Goal: Task Accomplishment & Management: Manage account settings

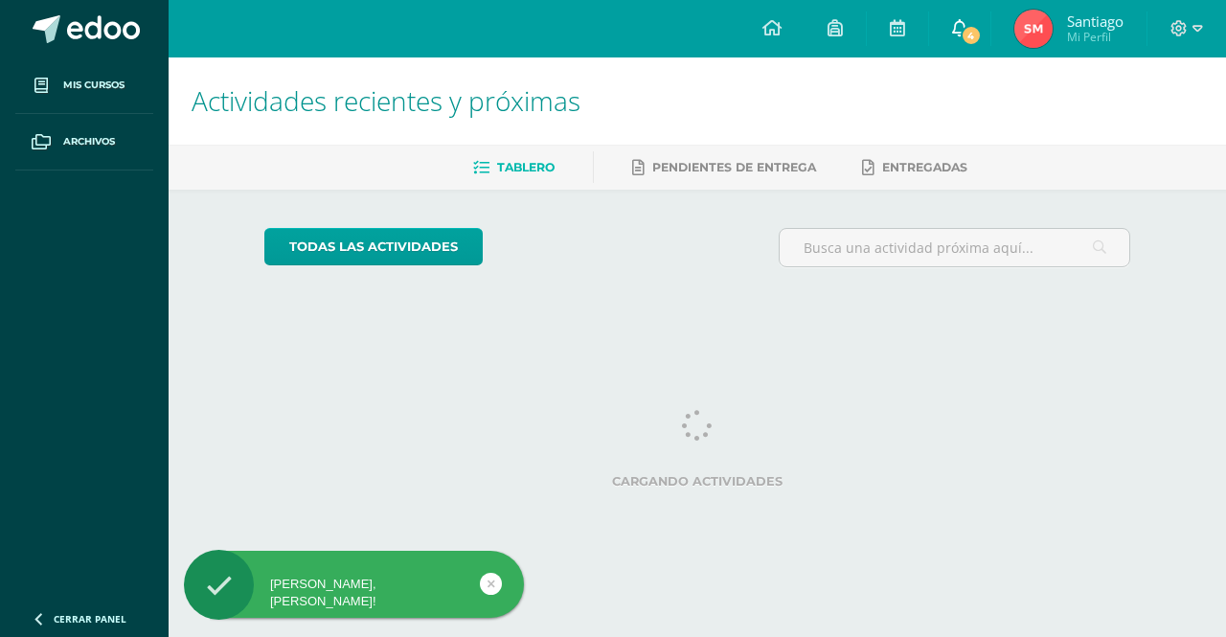
click at [965, 41] on span "4" at bounding box center [969, 35] width 21 height 21
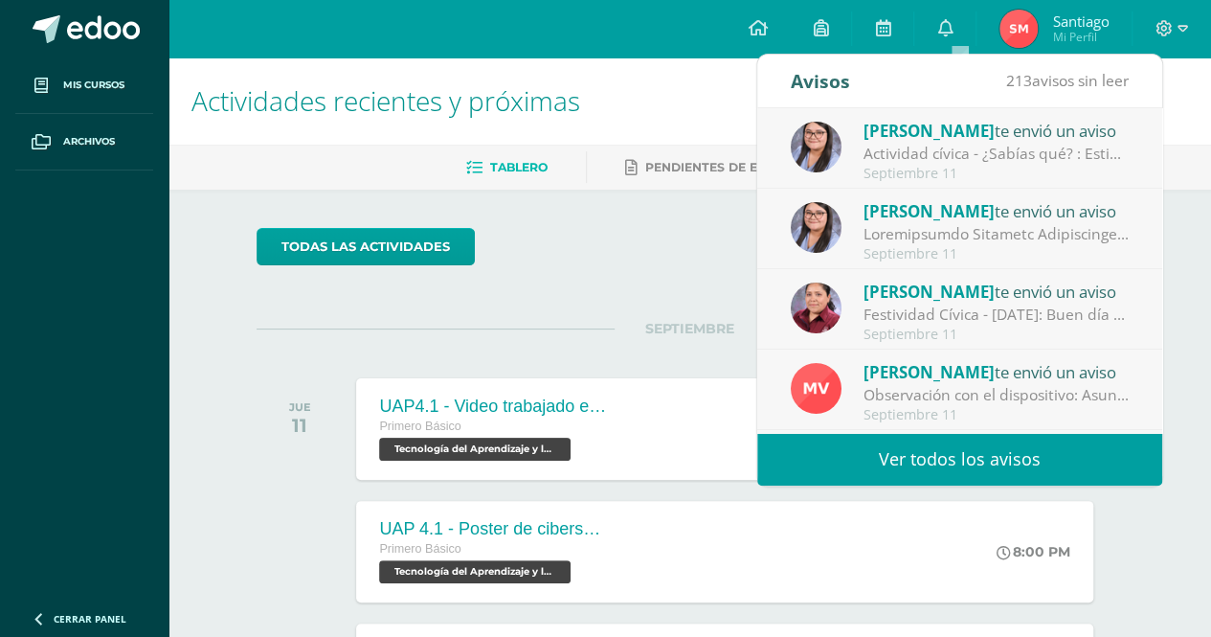
click at [963, 372] on span "[PERSON_NAME]" at bounding box center [929, 372] width 131 height 22
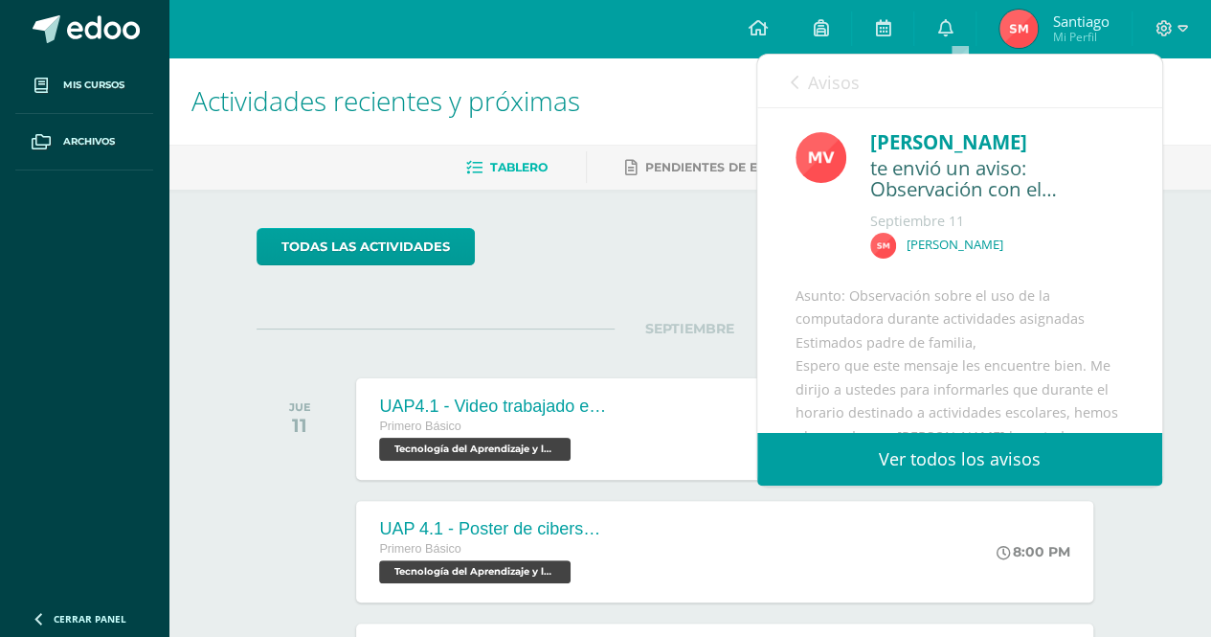
click at [893, 231] on div "[PERSON_NAME] te envió un aviso: Observación con el dispositivo [DATE] [PERSON_…" at bounding box center [993, 198] width 261 height 143
click at [807, 82] on link "Avisos" at bounding box center [825, 82] width 69 height 55
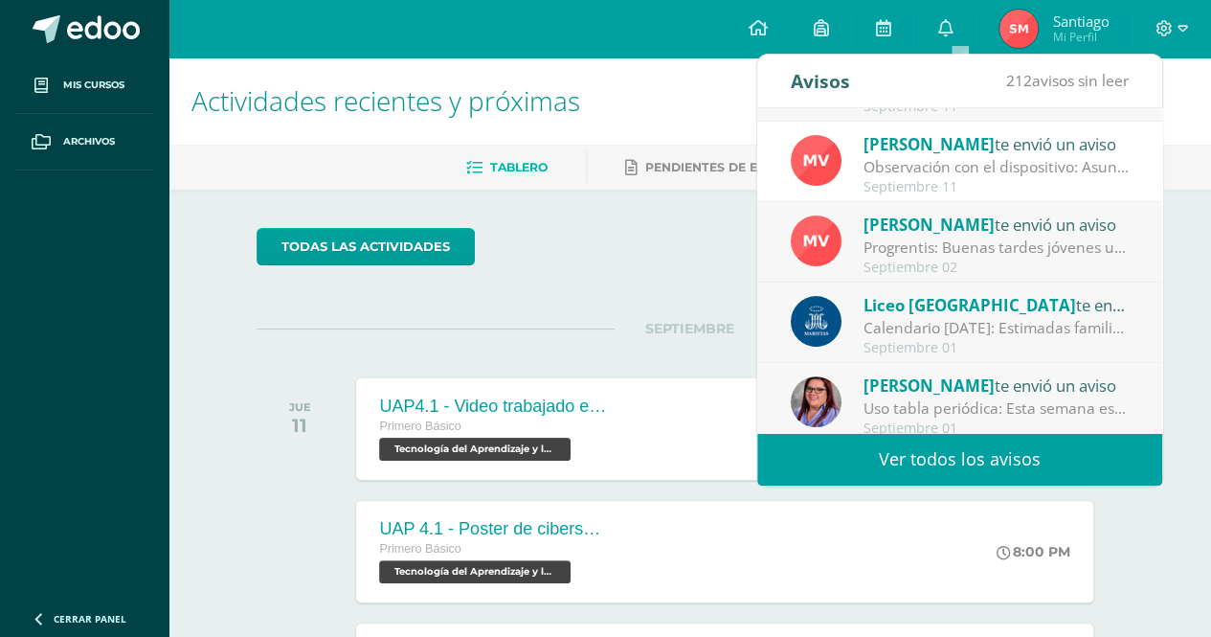
scroll to position [227, 0]
click at [1066, 256] on div "Progrentis: Buenas tardes jóvenes un abrazo. El día de mañana traer su disposit…" at bounding box center [997, 248] width 266 height 22
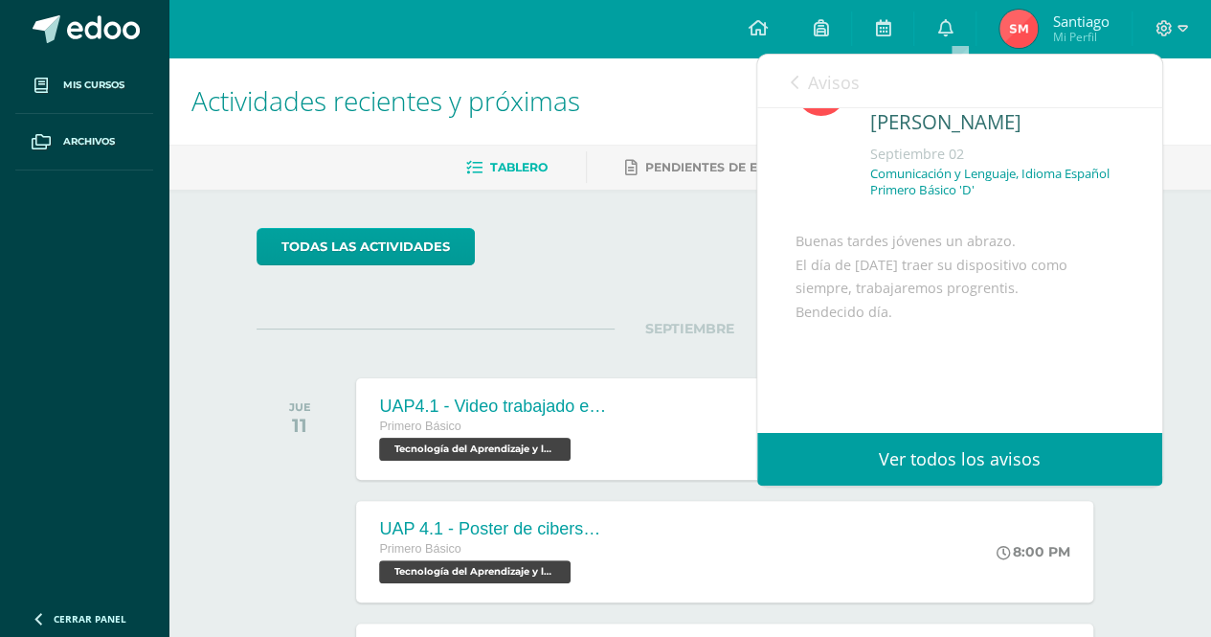
scroll to position [57, 0]
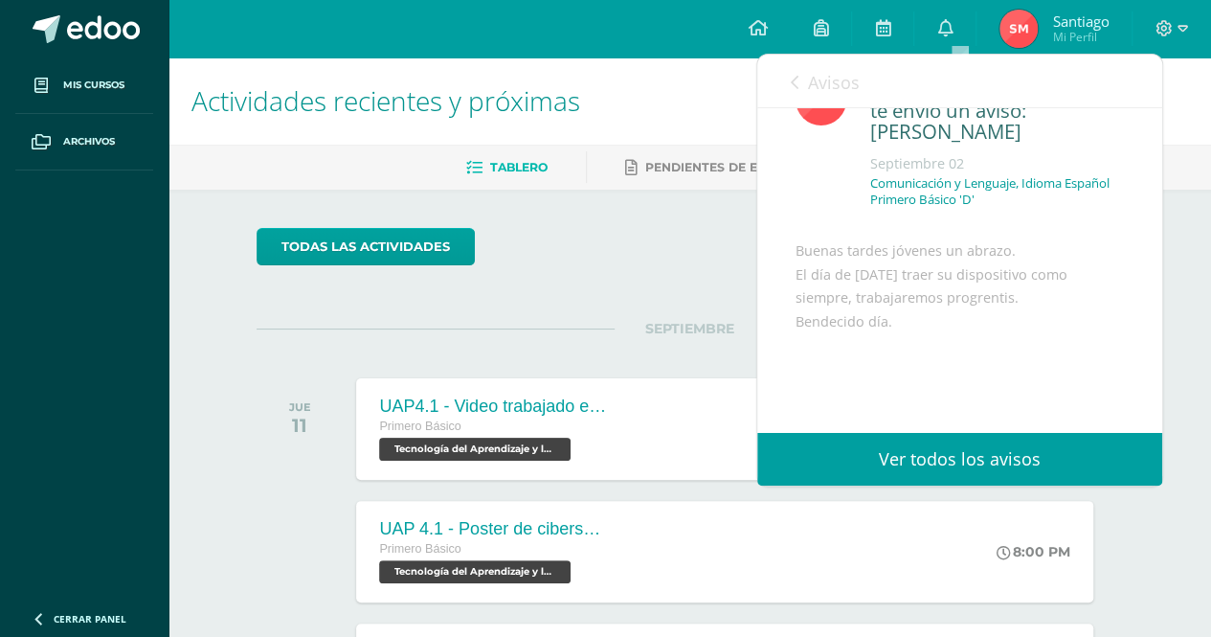
click at [1062, 463] on link "Ver todos los avisos" at bounding box center [959, 459] width 405 height 53
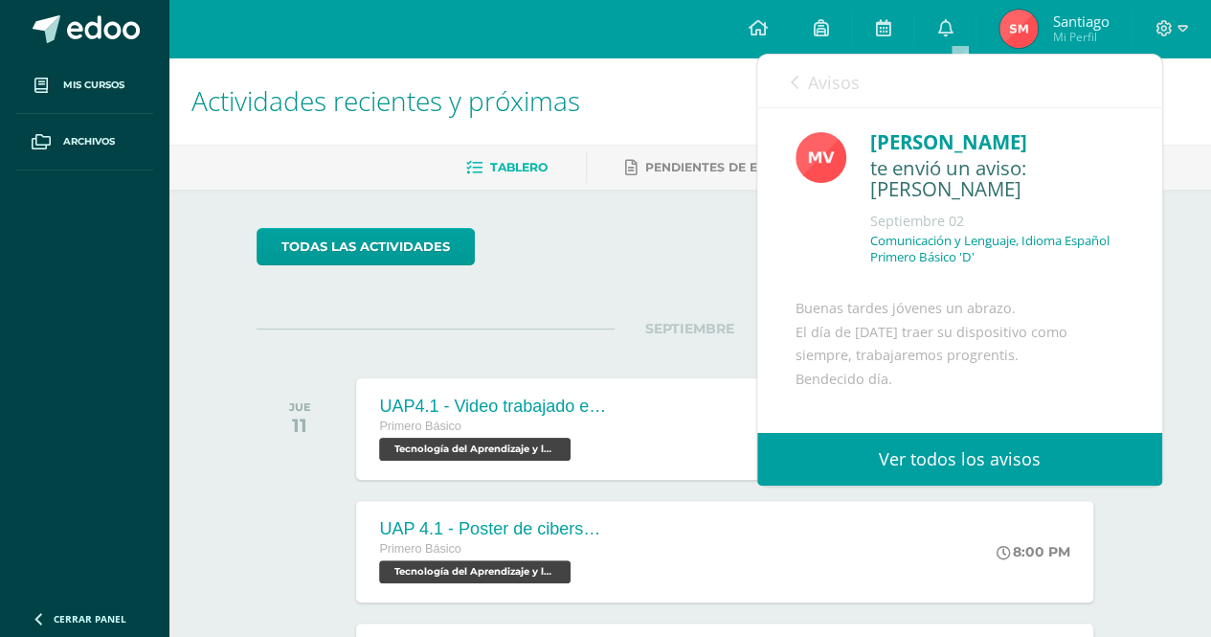
click at [787, 79] on div "Avisos 211 avisos sin leer Avisos" at bounding box center [959, 82] width 405 height 54
click at [789, 78] on div "Avisos 211 avisos sin leer Avisos" at bounding box center [959, 82] width 405 height 54
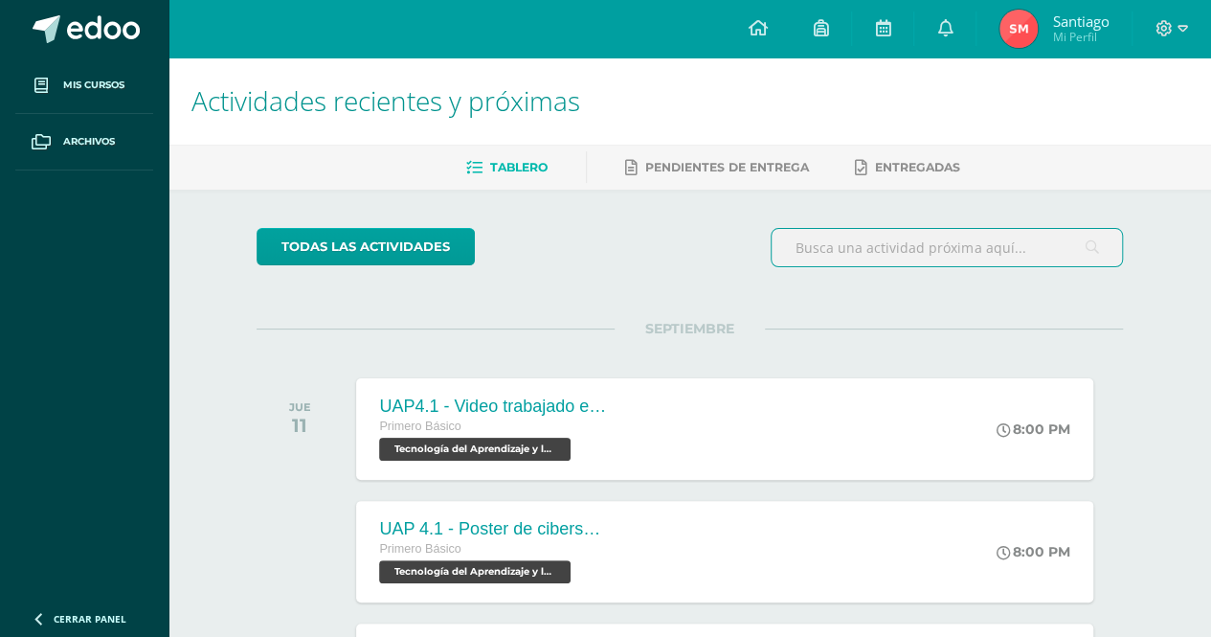
drag, startPoint x: 1168, startPoint y: 501, endPoint x: 799, endPoint y: 252, distance: 445.6
click at [799, 252] on input "text" at bounding box center [947, 247] width 350 height 37
click at [946, 32] on icon at bounding box center [944, 27] width 15 height 17
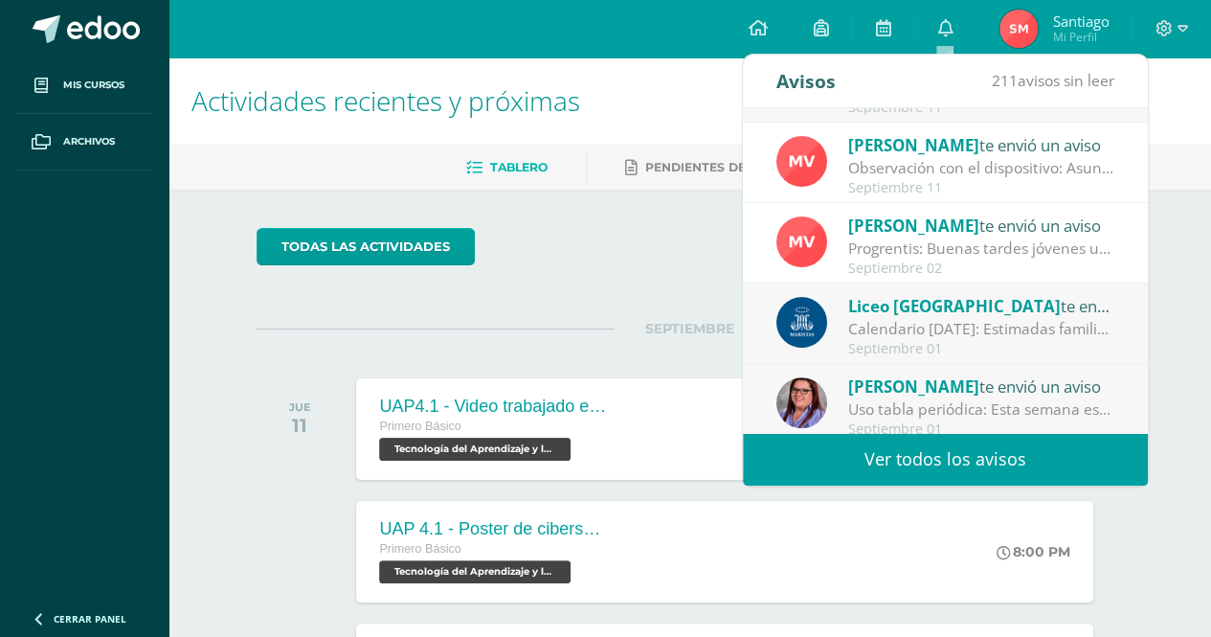
click at [915, 154] on span "[PERSON_NAME]" at bounding box center [913, 145] width 131 height 22
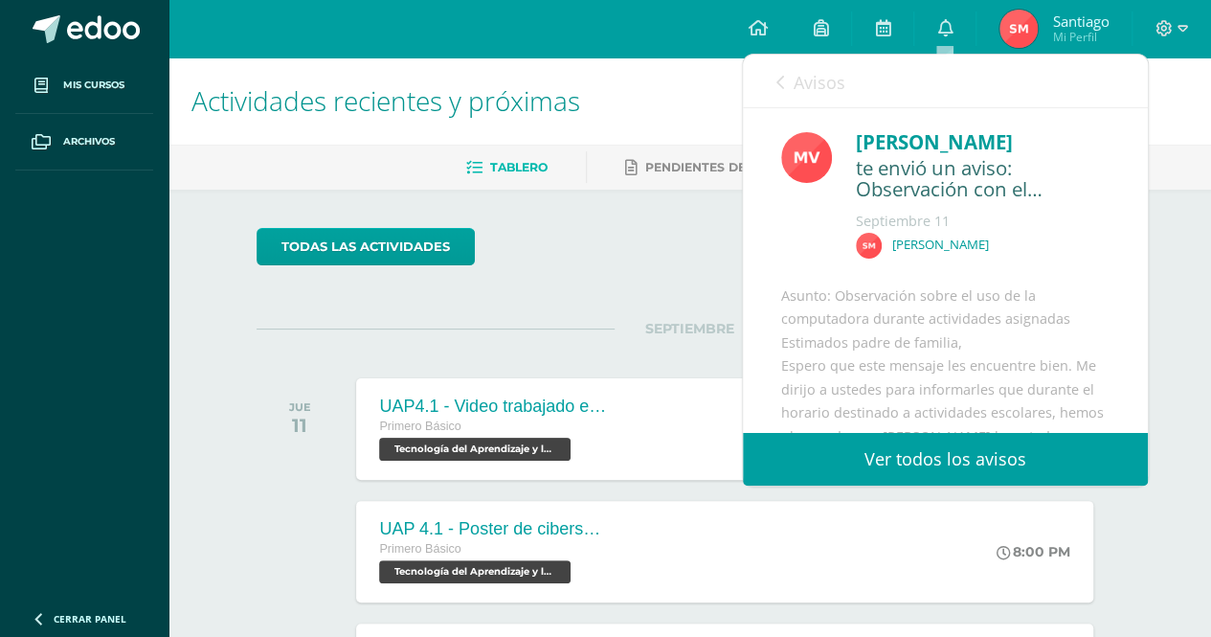
click at [831, 138] on div "Maricruz Véliz te envió un aviso: Observación con el dispositivo Septiembre 11 …" at bounding box center [945, 198] width 328 height 143
click at [930, 192] on div "te envió un aviso: Observación con el dispositivo" at bounding box center [983, 179] width 254 height 45
click at [971, 213] on div "Septiembre 11" at bounding box center [983, 221] width 254 height 19
click at [808, 83] on span "Avisos" at bounding box center [820, 82] width 52 height 23
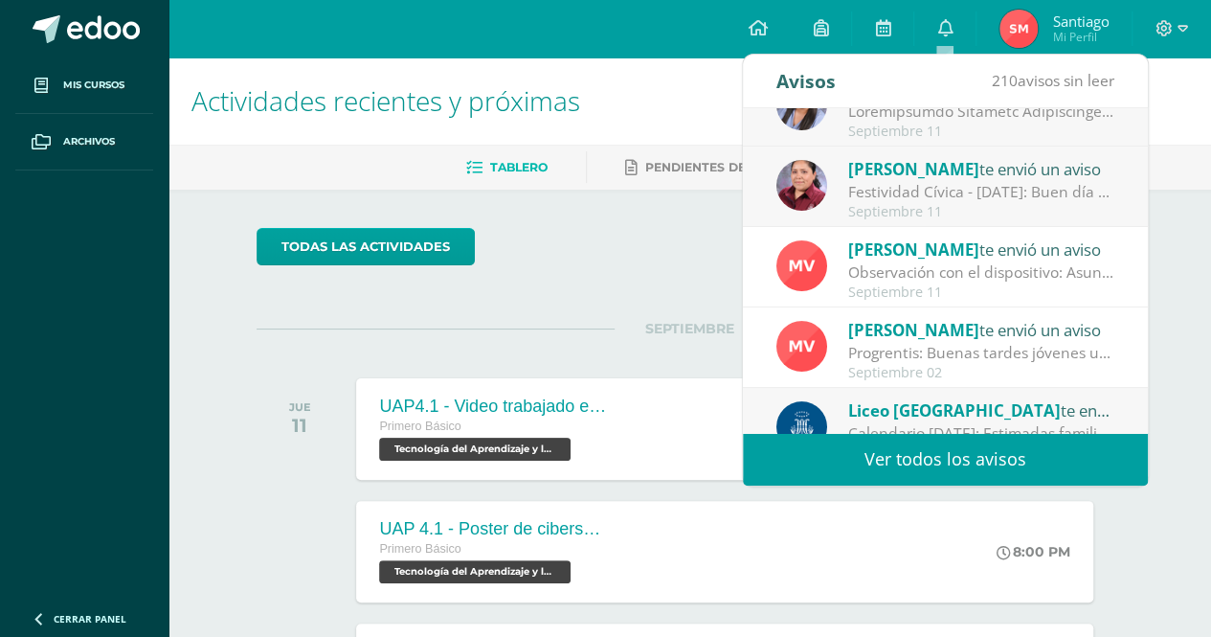
scroll to position [120, 0]
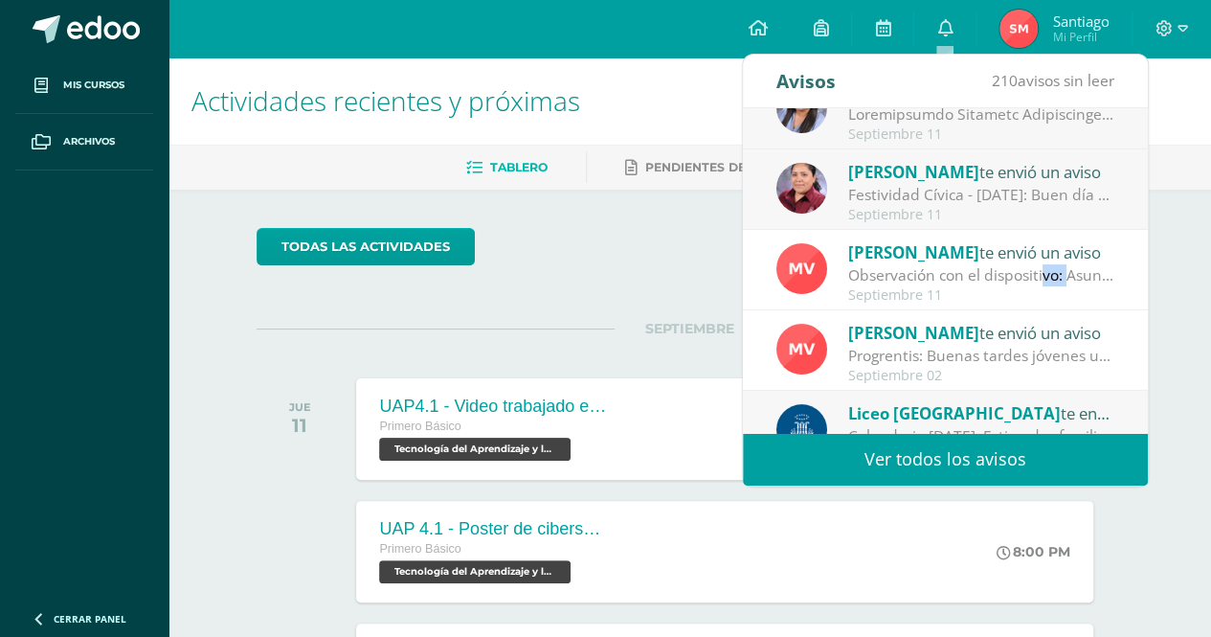
click at [782, 273] on img at bounding box center [801, 268] width 51 height 51
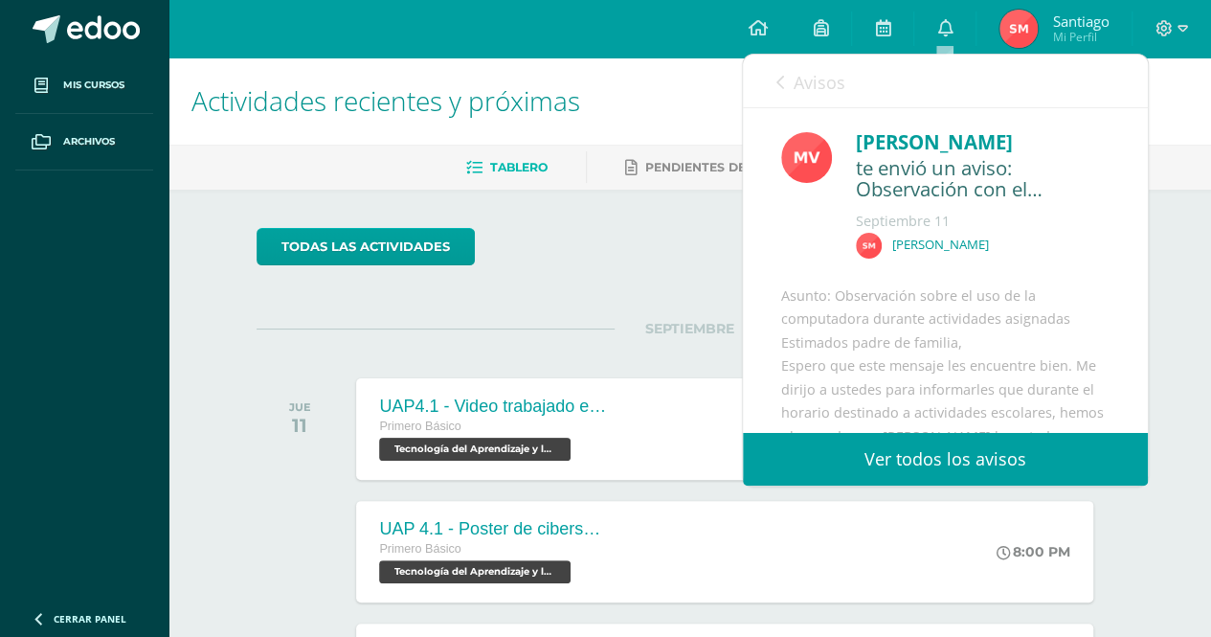
click at [936, 266] on div "[PERSON_NAME]" at bounding box center [983, 250] width 254 height 35
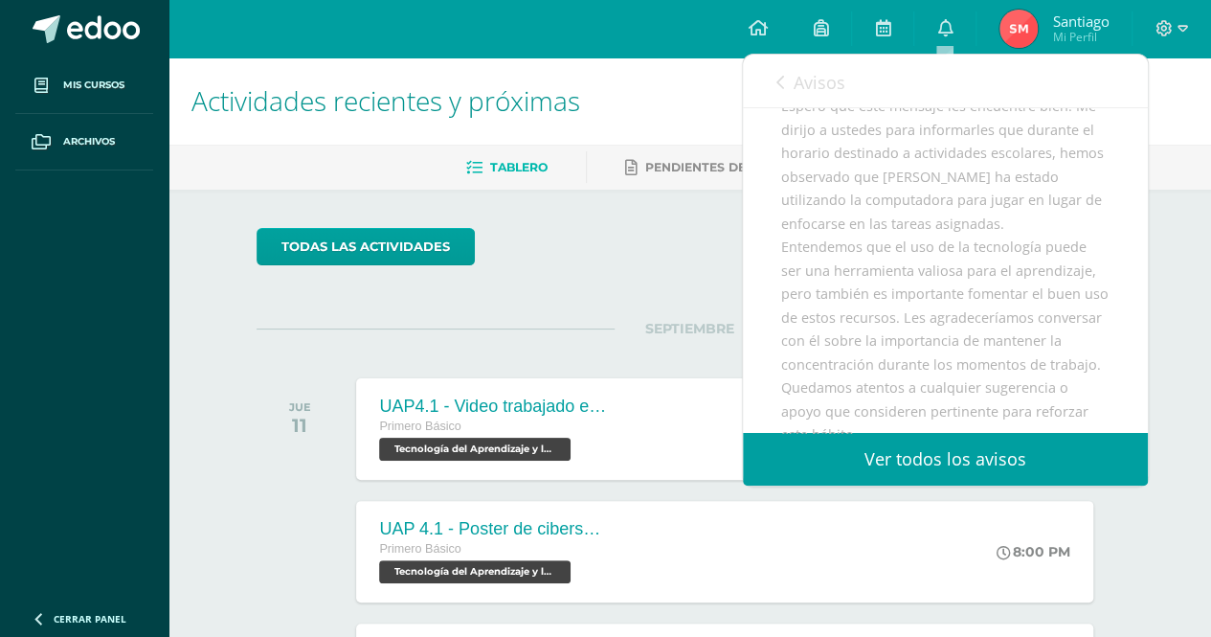
scroll to position [262, 0]
click at [782, 95] on link "Avisos" at bounding box center [810, 82] width 69 height 55
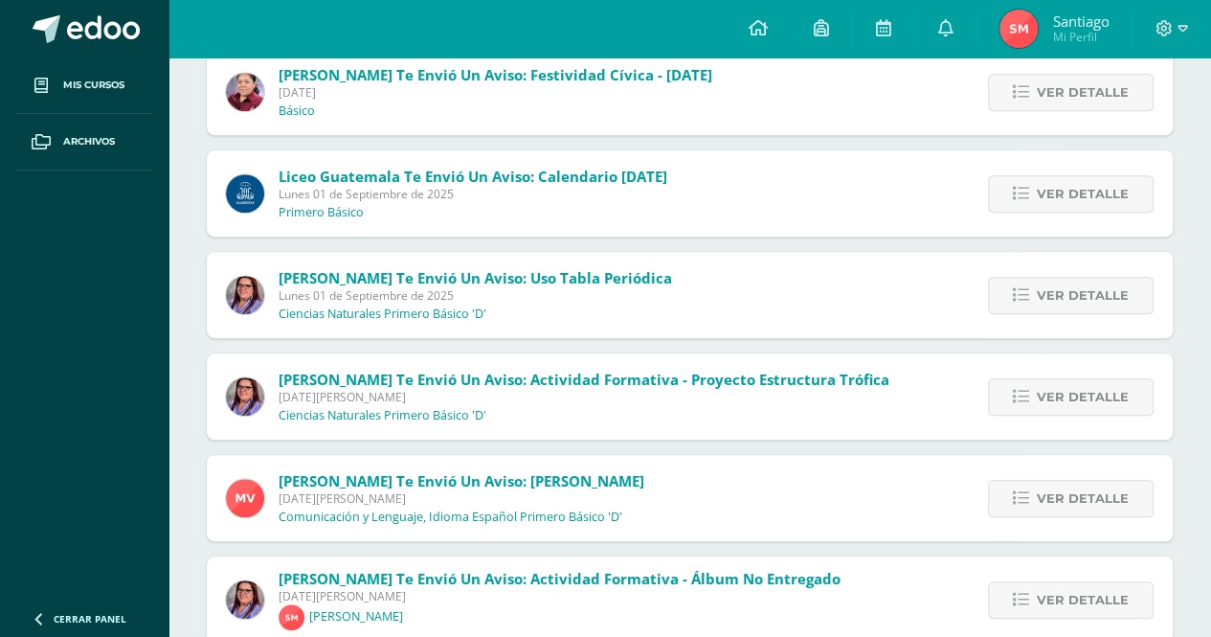
scroll to position [715, 0]
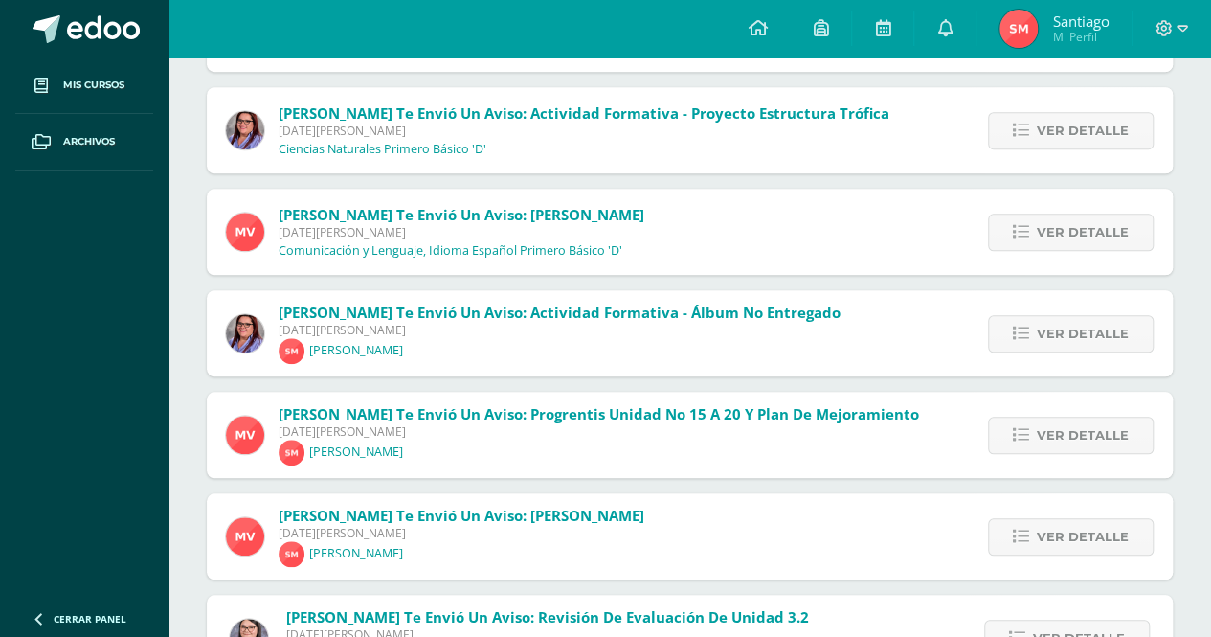
click at [241, 226] on img at bounding box center [245, 232] width 38 height 38
click at [1116, 431] on span "Ver detalle" at bounding box center [1083, 434] width 92 height 35
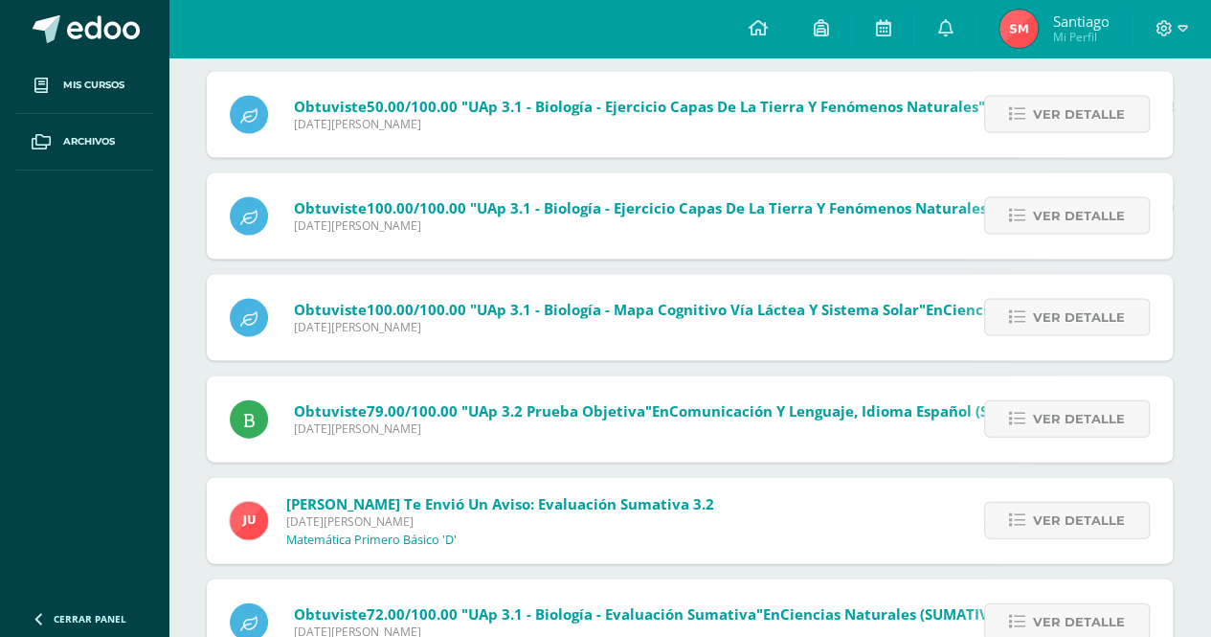
scroll to position [1880, 0]
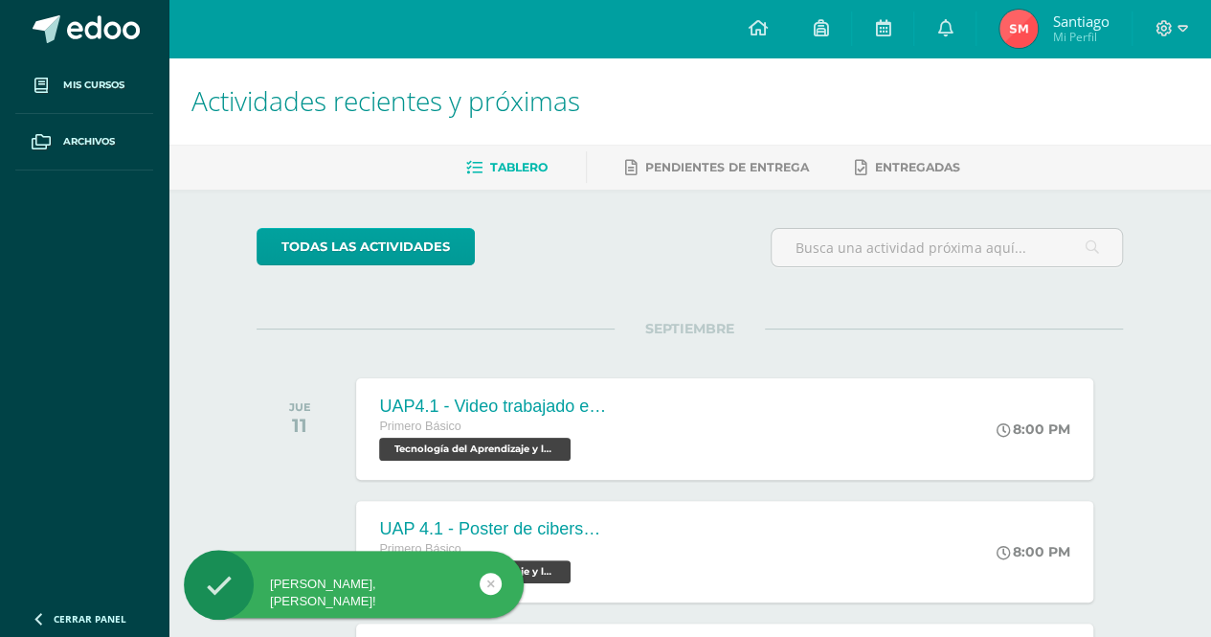
click at [1183, 303] on div "Actividades recientes y próximas Tablero Pendientes de entrega Entregadas todas…" at bounding box center [690, 445] width 1043 height 776
click at [1057, 49] on link "Santiago Mi Perfil" at bounding box center [1054, 28] width 155 height 57
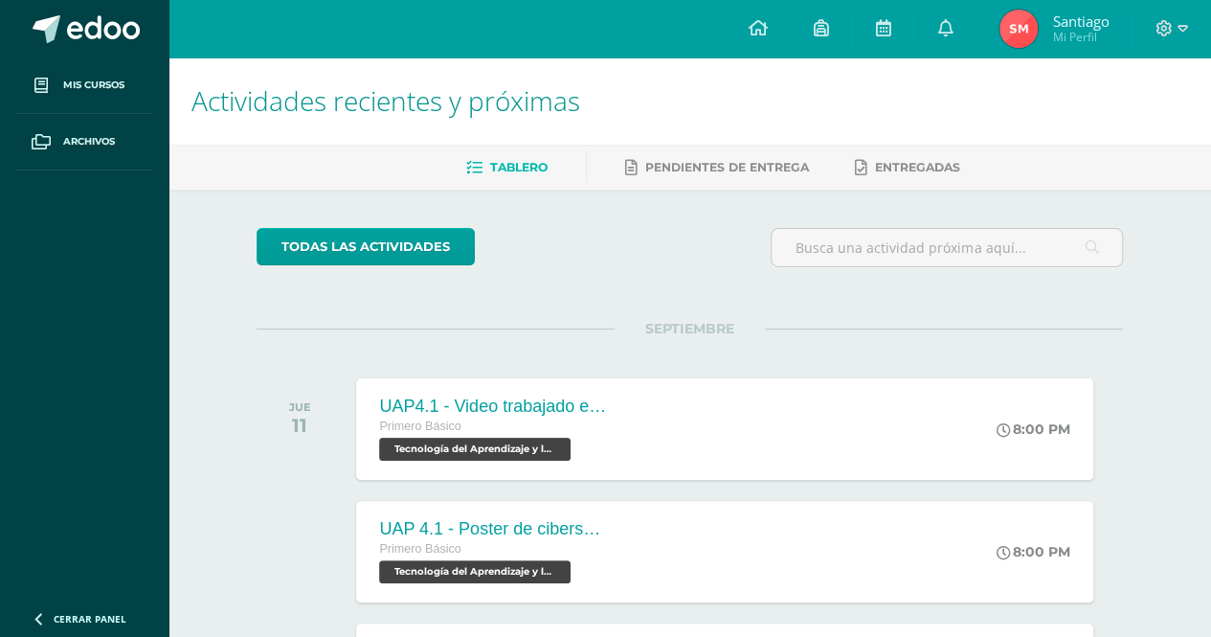
click at [885, 102] on h1 "Actividades recientes y próximas" at bounding box center [689, 100] width 997 height 87
click at [940, 30] on icon at bounding box center [944, 27] width 15 height 17
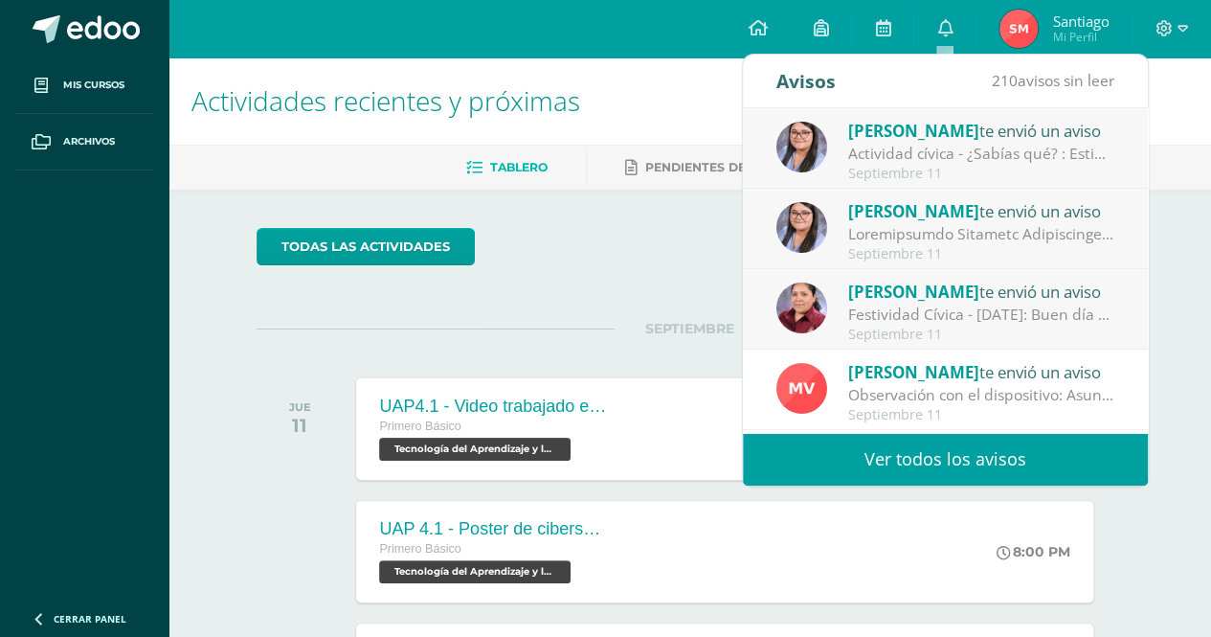
scroll to position [157, 0]
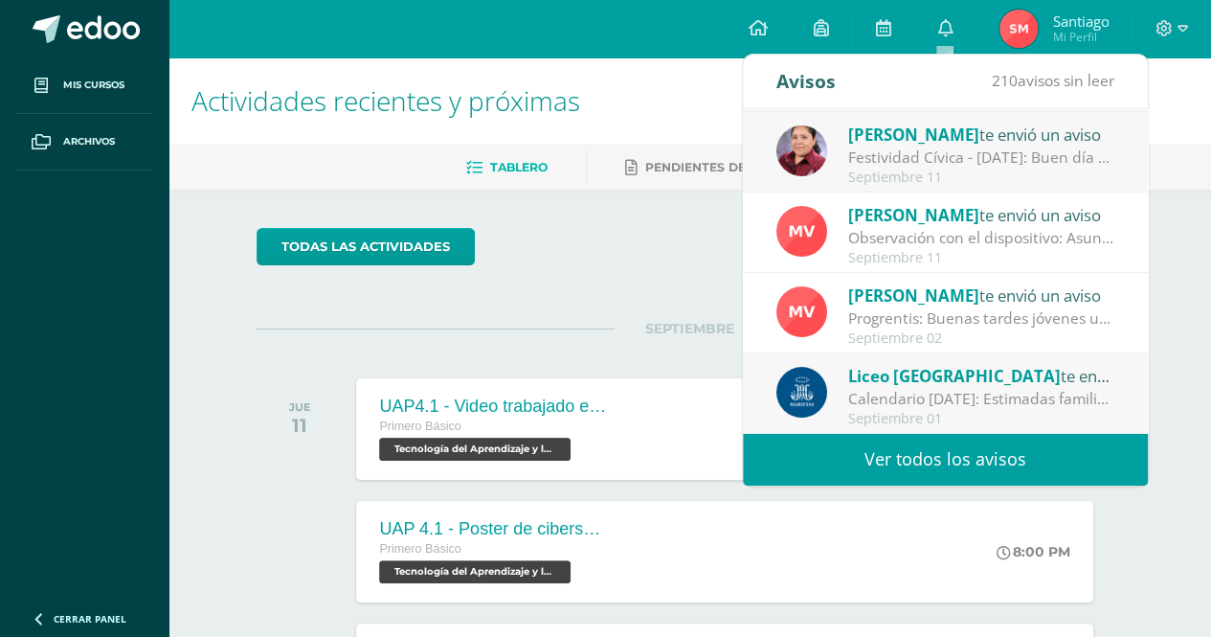
click at [844, 244] on div "Maricruz Véliz te envió un aviso Observación con el dispositivo: Asunto: Observ…" at bounding box center [945, 233] width 338 height 63
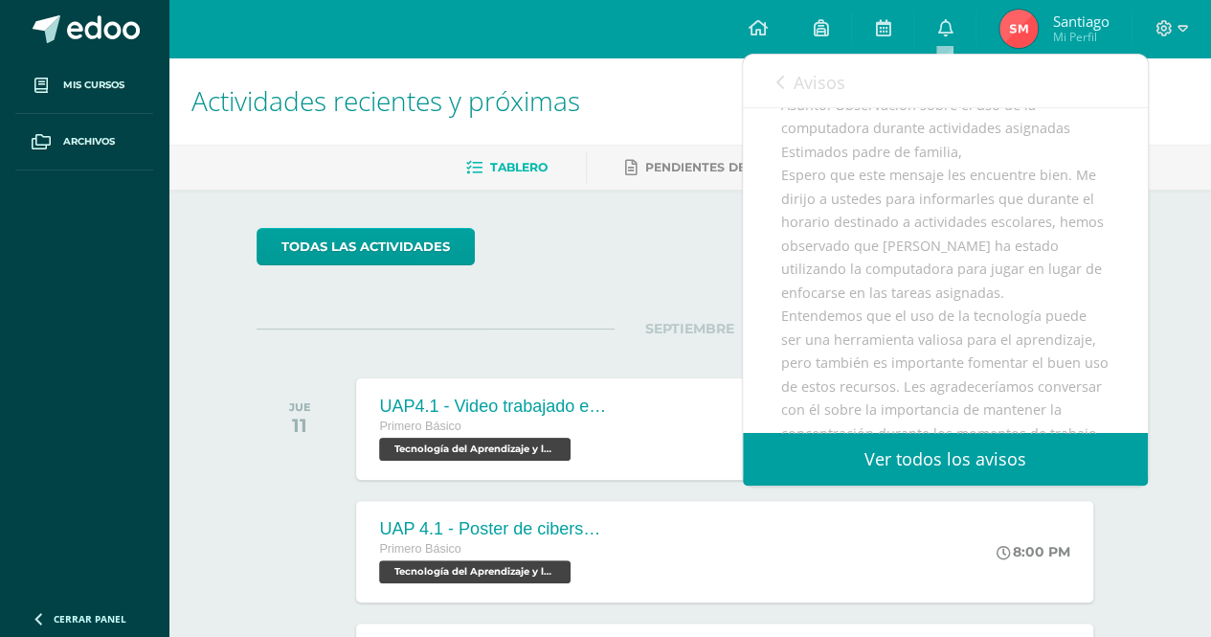
scroll to position [0, 0]
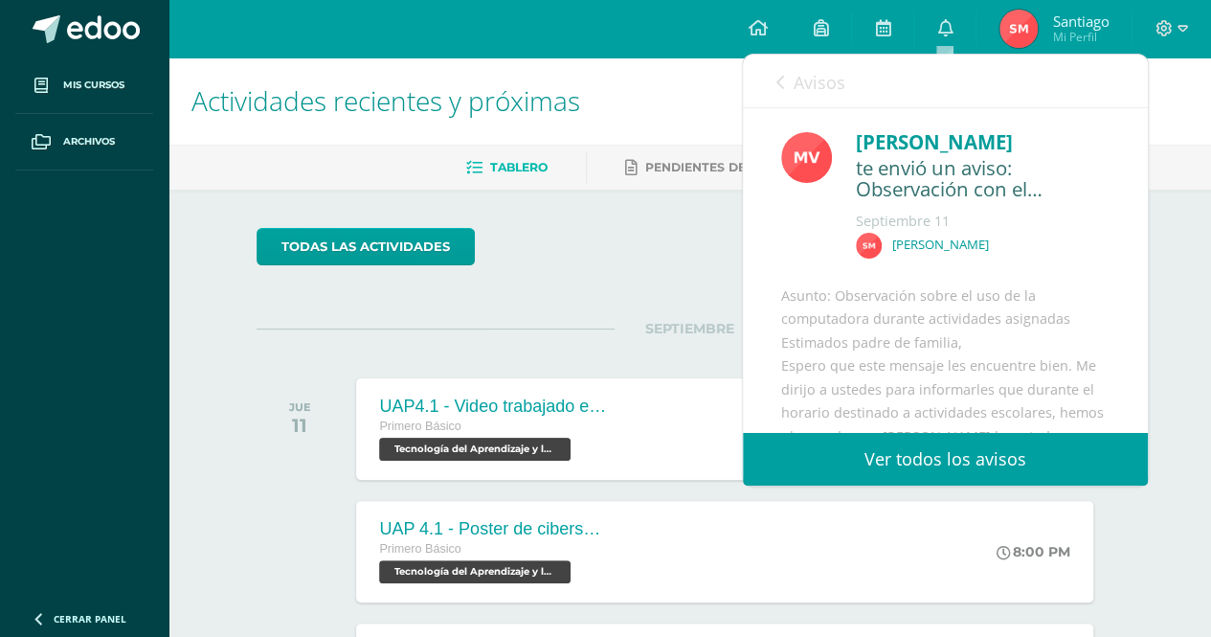
click at [1046, 332] on div "Asunto: Observación sobre el uso de la computadora durante actividades asignada…" at bounding box center [945, 600] width 328 height 633
click at [806, 85] on span "Avisos" at bounding box center [820, 82] width 52 height 23
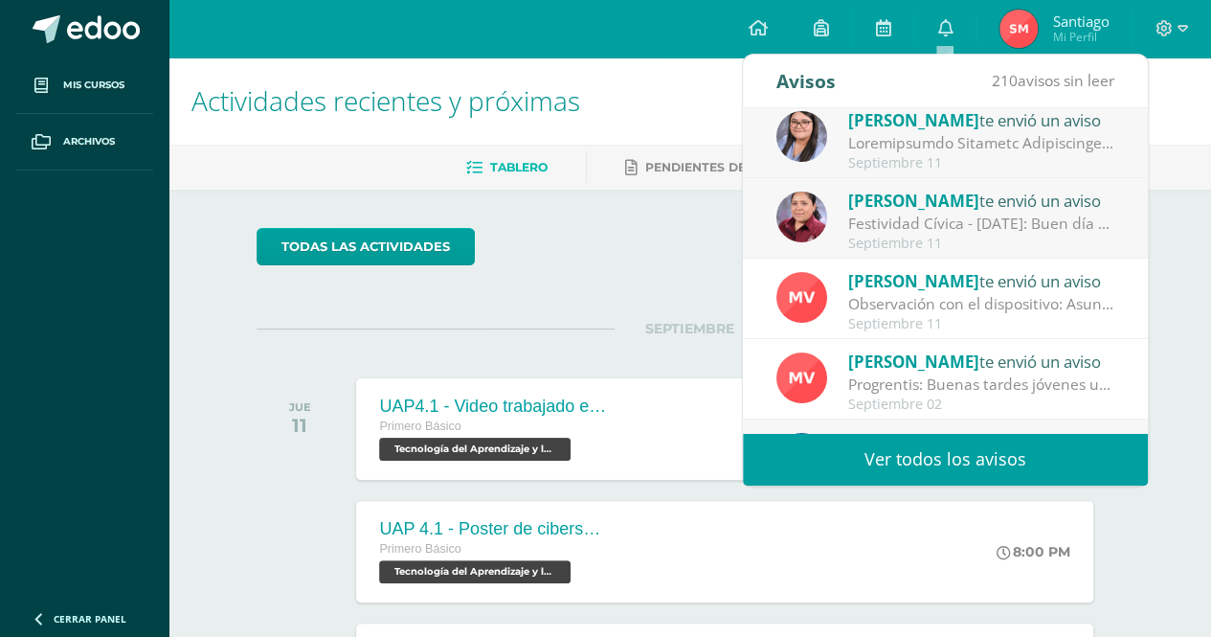
scroll to position [89, 0]
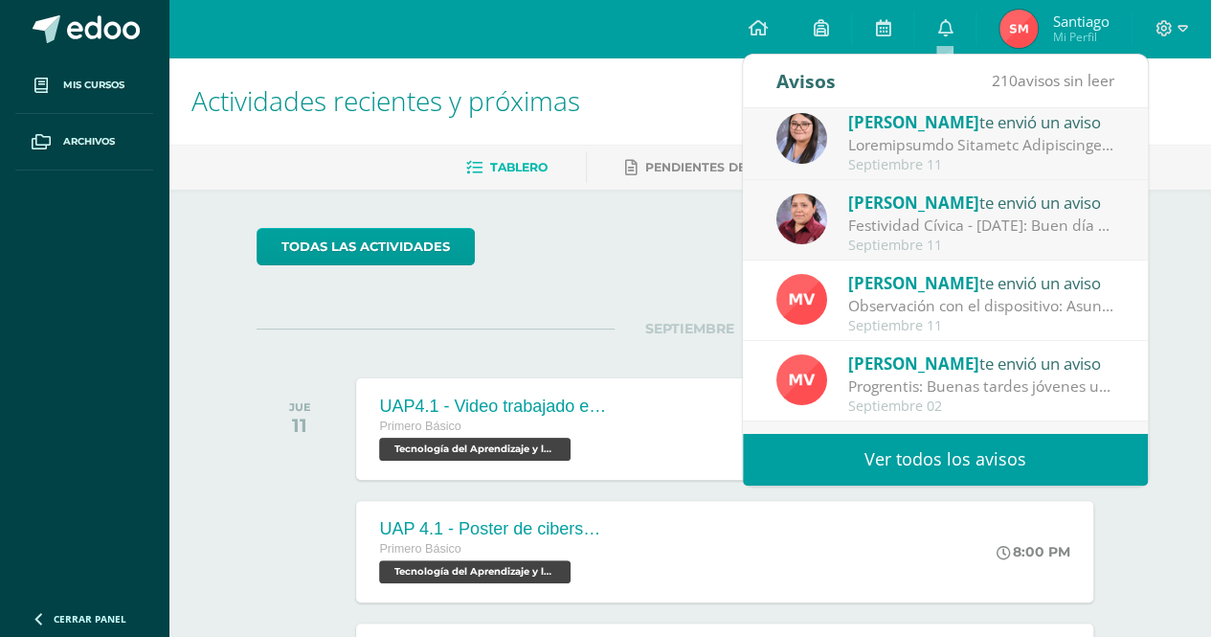
click at [1072, 56] on div "210 avisos sin leer" at bounding box center [1053, 82] width 123 height 54
click at [1080, 87] on span "210 avisos sin leer" at bounding box center [1053, 80] width 123 height 21
click at [1048, 81] on span "210 avisos sin leer" at bounding box center [1053, 80] width 123 height 21
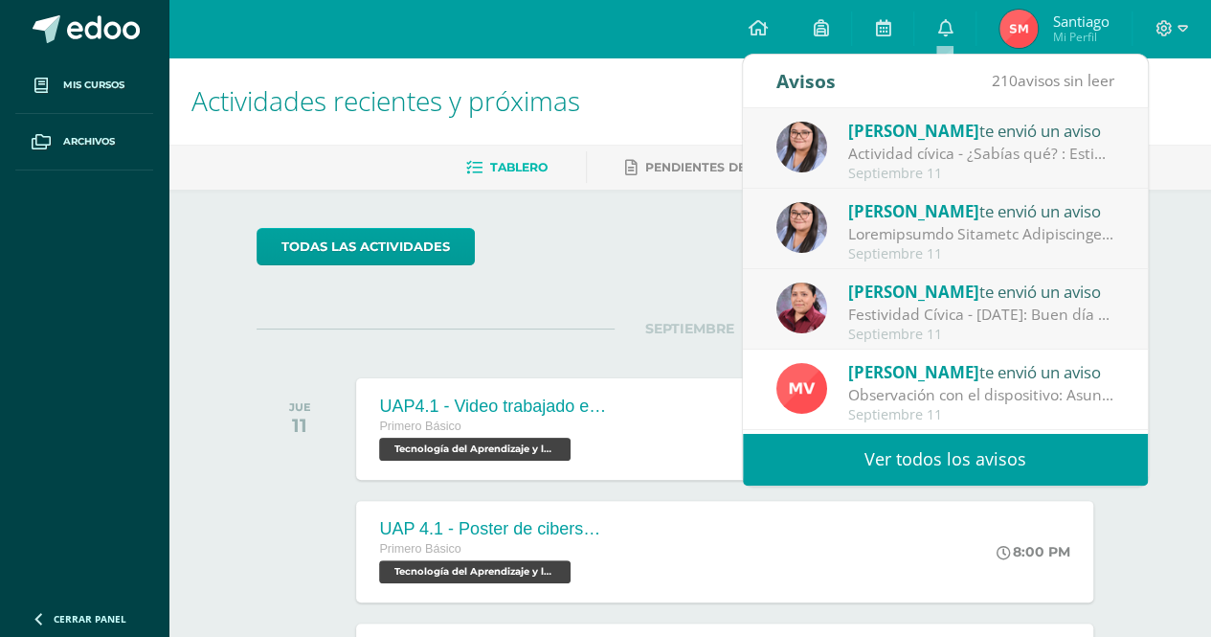
click at [1047, 133] on div "Alejandra Ramírez te envió un aviso" at bounding box center [981, 130] width 266 height 25
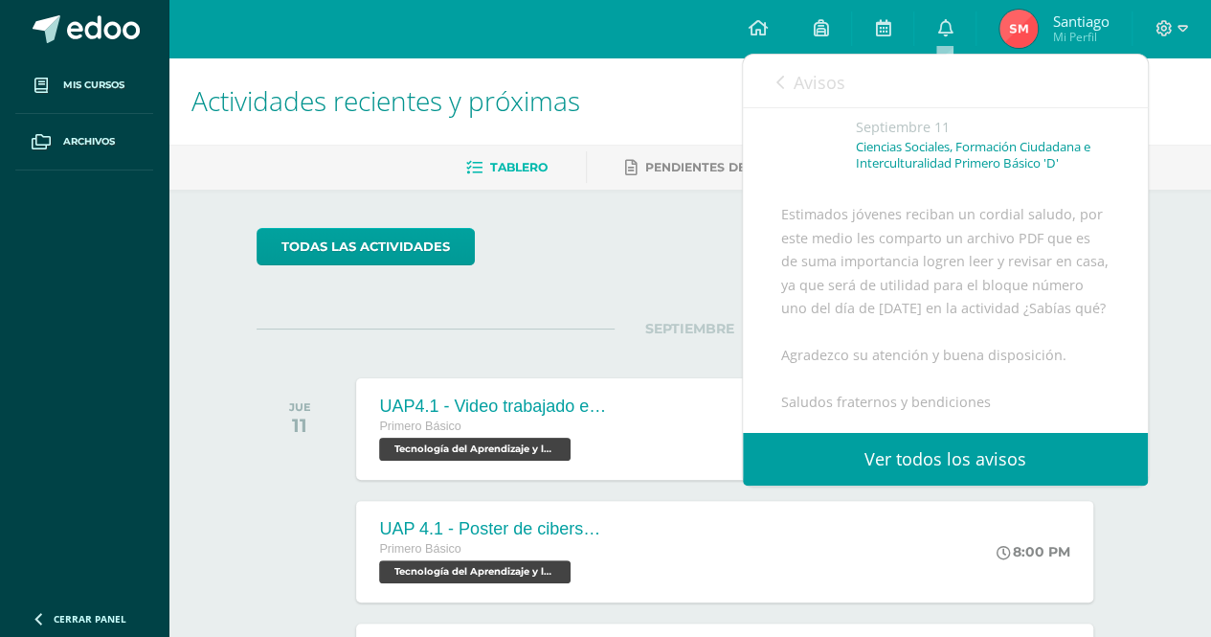
scroll to position [105, 0]
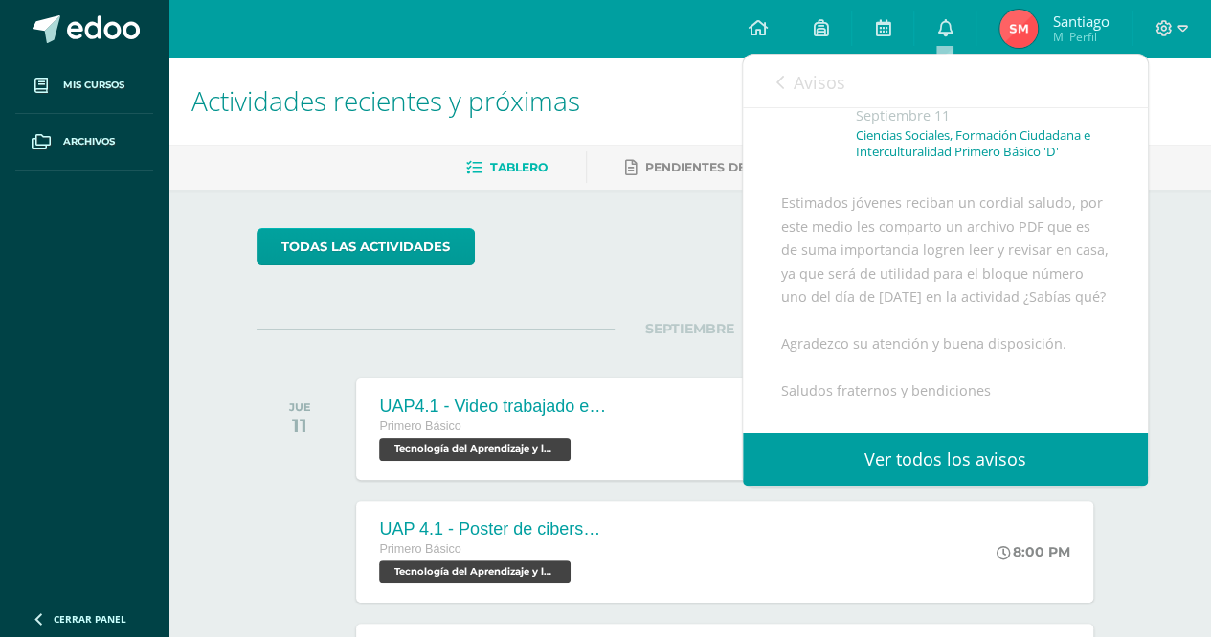
click at [782, 86] on icon at bounding box center [780, 82] width 8 height 15
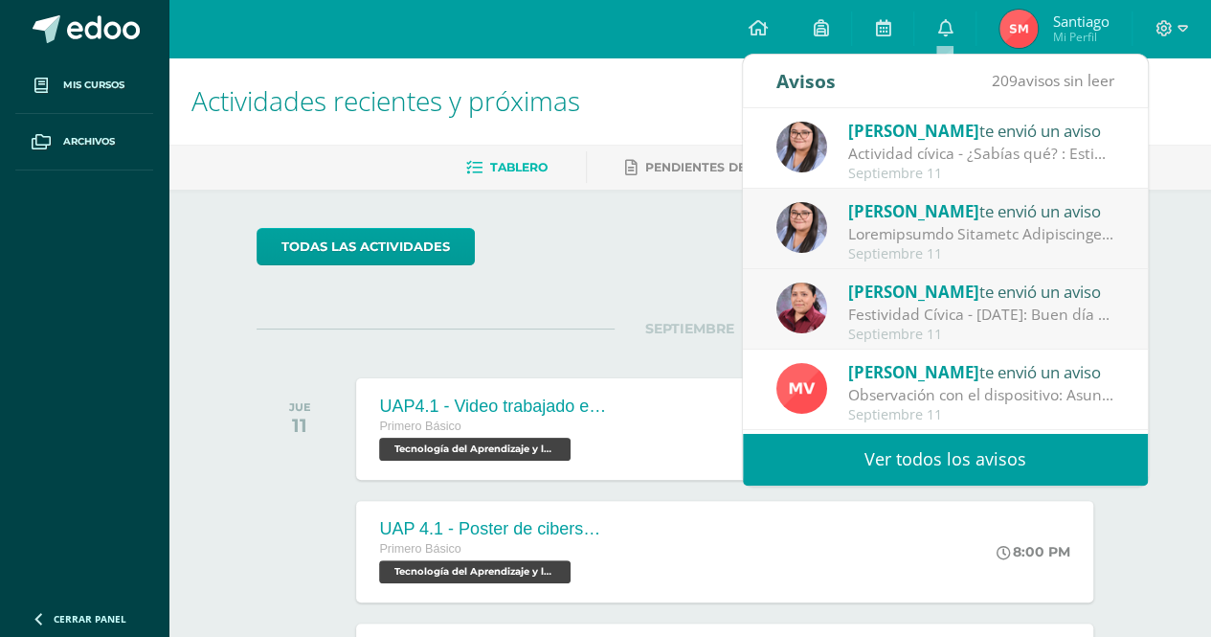
click at [1030, 90] on span "209 avisos sin leer" at bounding box center [1053, 80] width 123 height 21
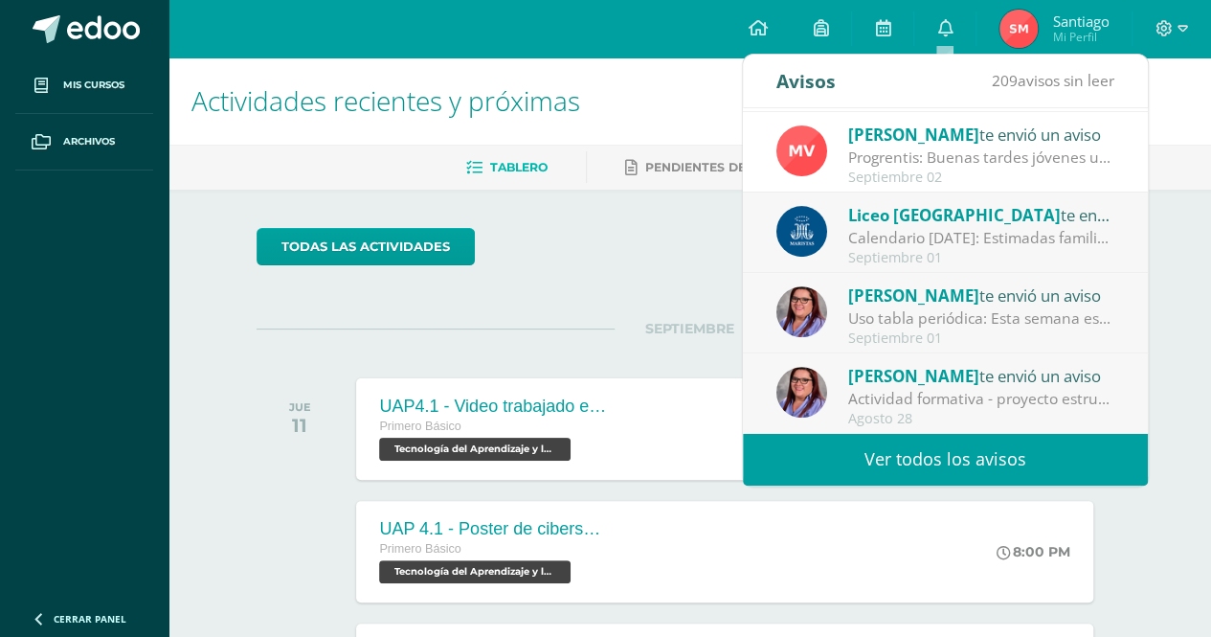
click at [1021, 462] on link "Ver todos los avisos" at bounding box center [945, 459] width 405 height 53
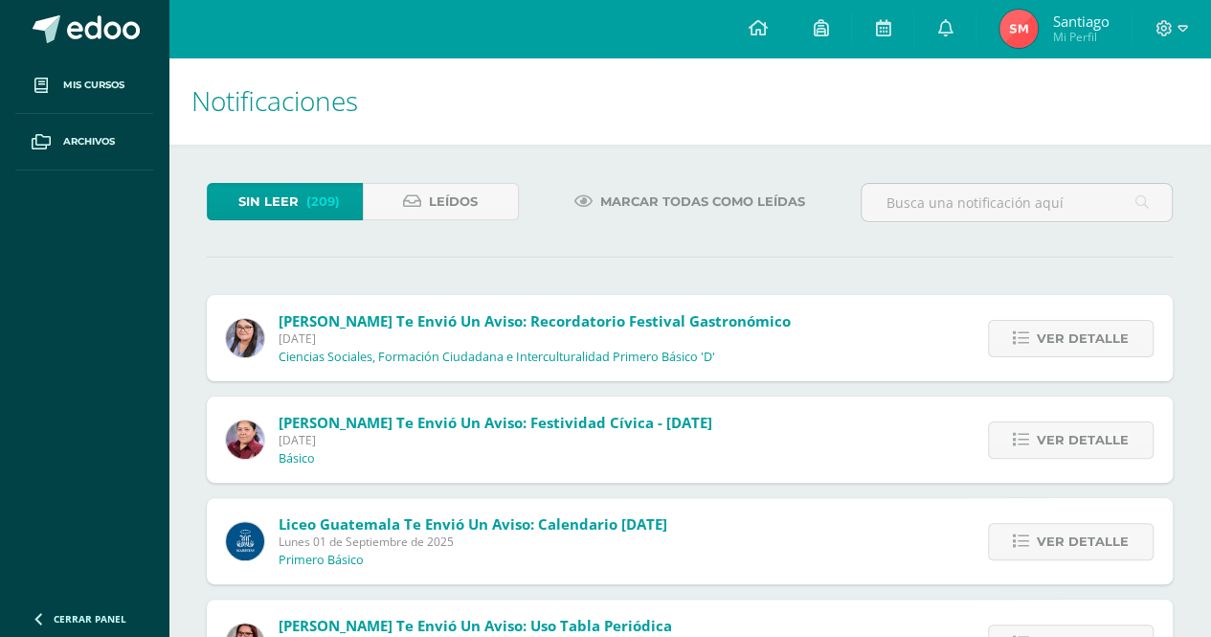
click at [293, 214] on span "Sin leer" at bounding box center [268, 201] width 60 height 35
click at [437, 196] on span "Leídos" at bounding box center [453, 201] width 49 height 35
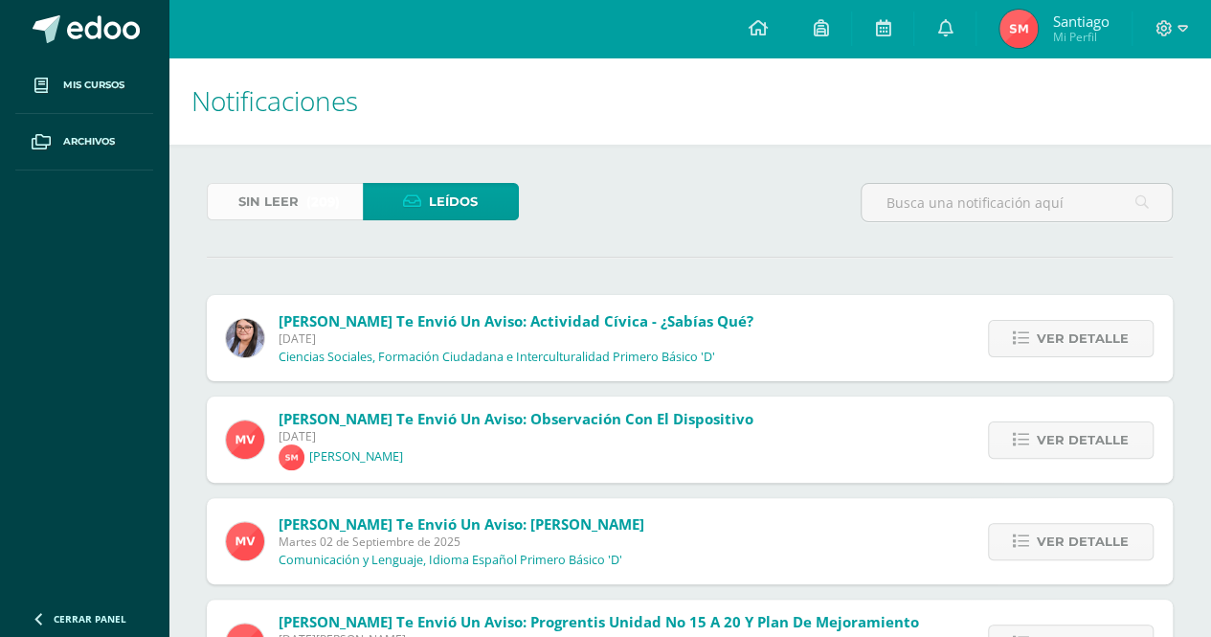
click at [299, 209] on link "Sin leer (209)" at bounding box center [285, 201] width 156 height 37
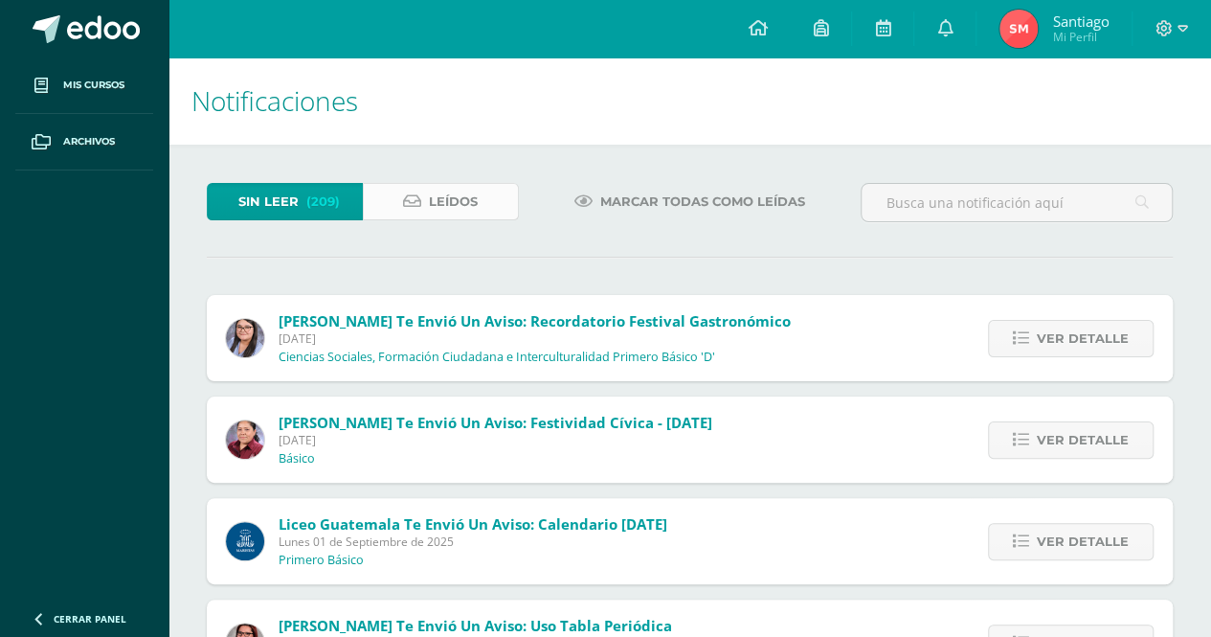
click at [464, 219] on link "Leídos" at bounding box center [441, 201] width 156 height 37
click at [693, 218] on span "Marcar todas como leídas" at bounding box center [702, 201] width 205 height 35
click at [719, 202] on span "Marcar todas como leídas" at bounding box center [702, 201] width 205 height 35
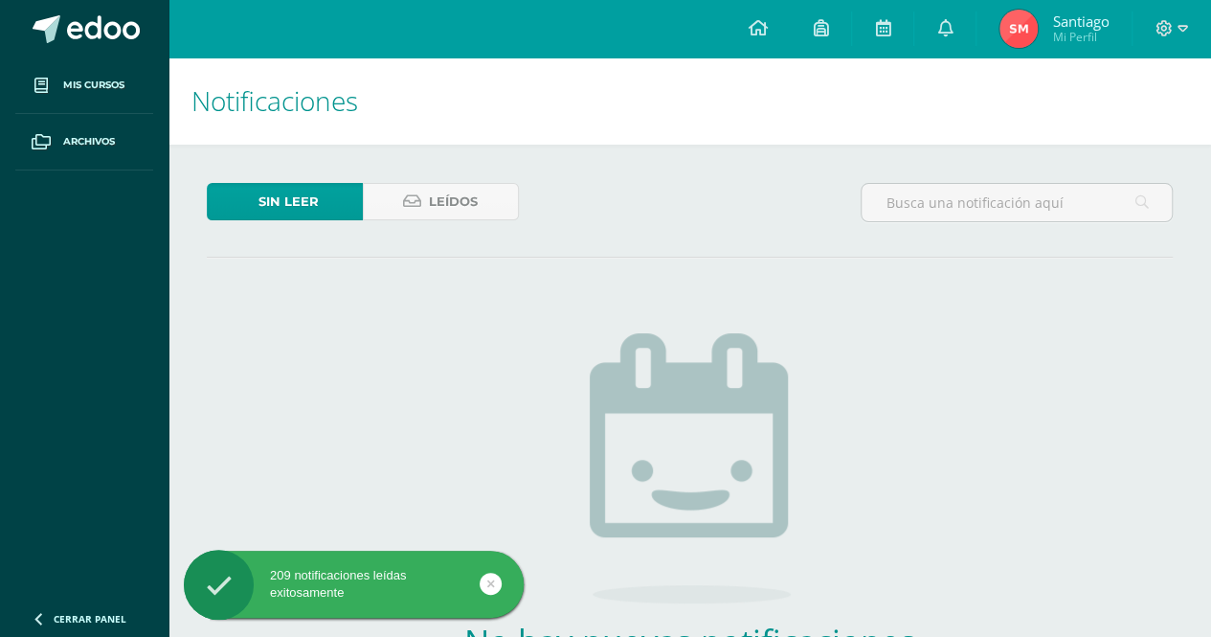
click at [486, 591] on link at bounding box center [491, 584] width 22 height 22
click at [450, 206] on span "Leídos" at bounding box center [453, 201] width 49 height 35
click at [946, 21] on icon at bounding box center [944, 27] width 15 height 17
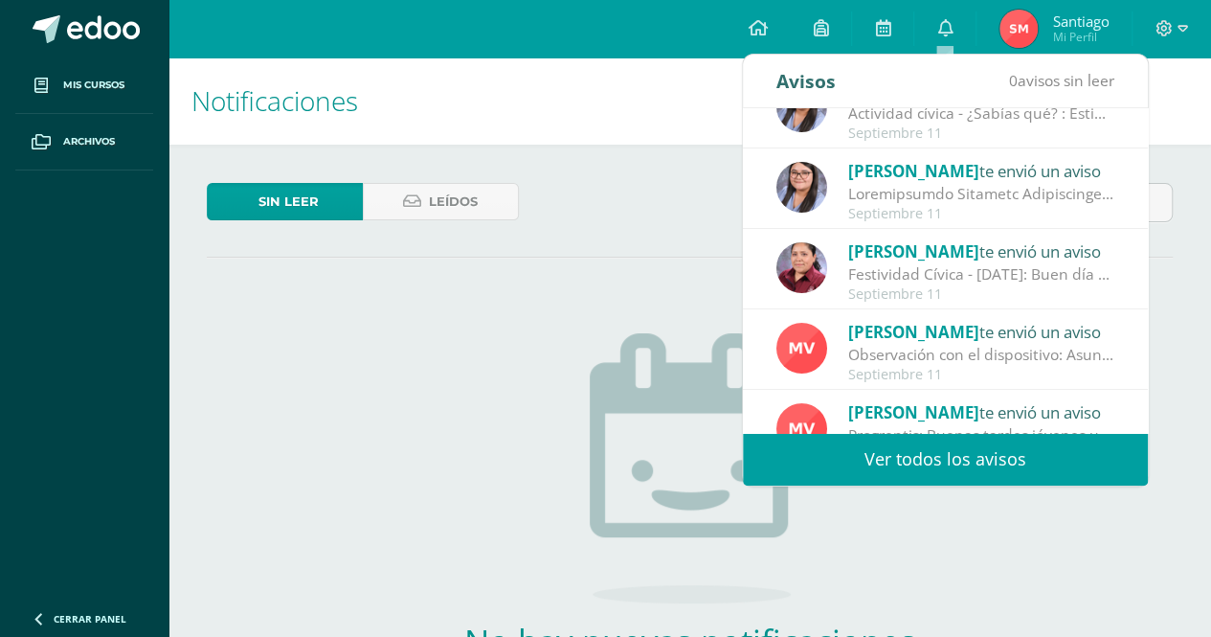
scroll to position [318, 0]
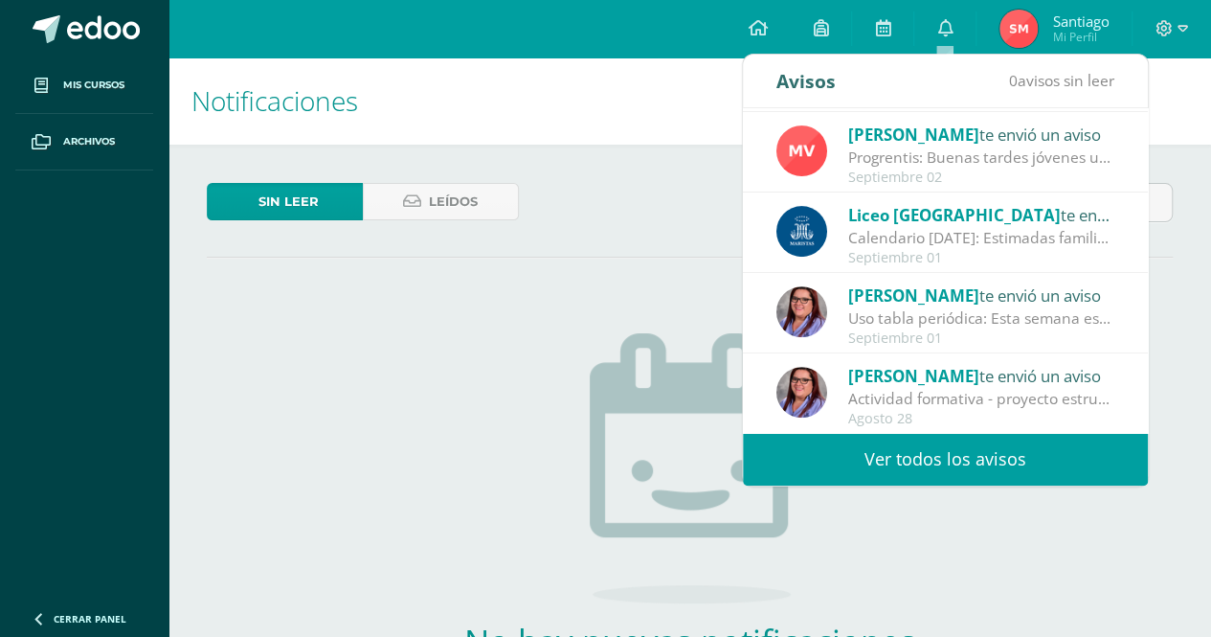
click at [603, 280] on div "Sin leer Leídos No hay nuevas notificaciones ¡Felicidades! no hay nuevas notifi…" at bounding box center [690, 483] width 1043 height 676
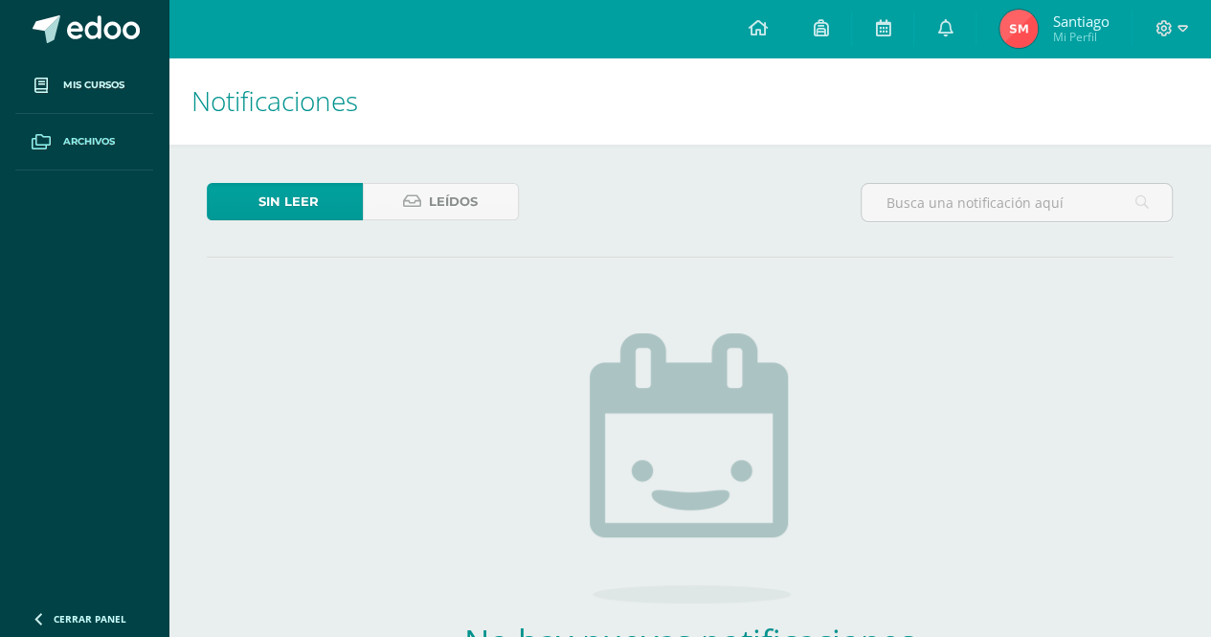
click at [94, 138] on span "Archivos" at bounding box center [89, 141] width 52 height 15
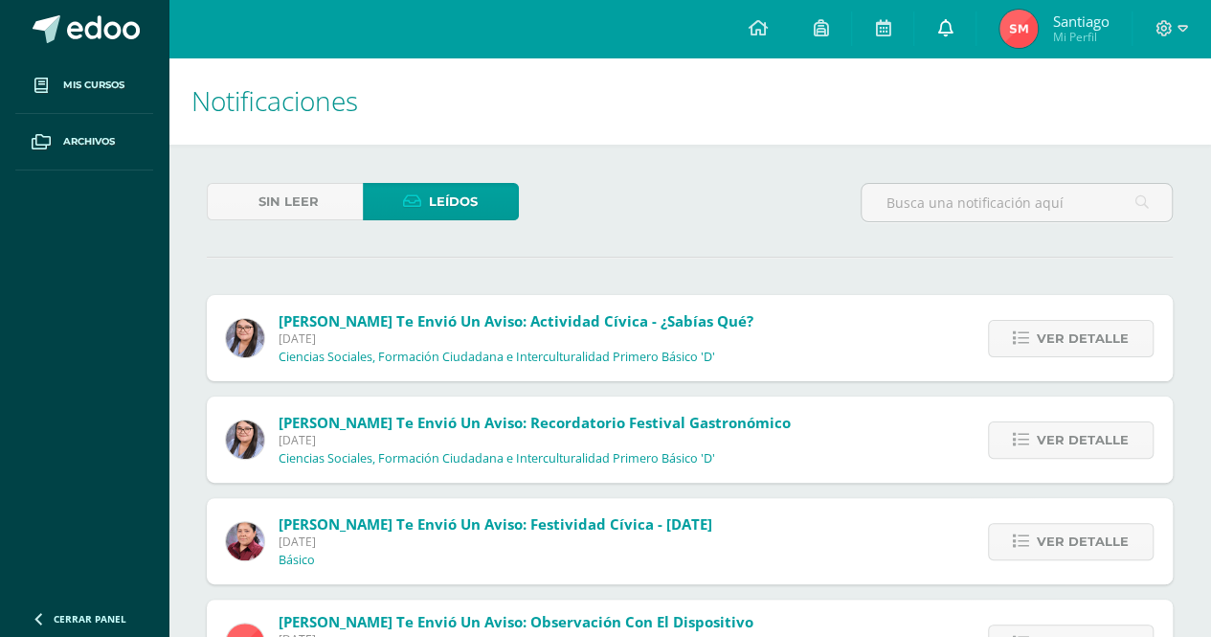
click at [946, 11] on link at bounding box center [944, 28] width 61 height 57
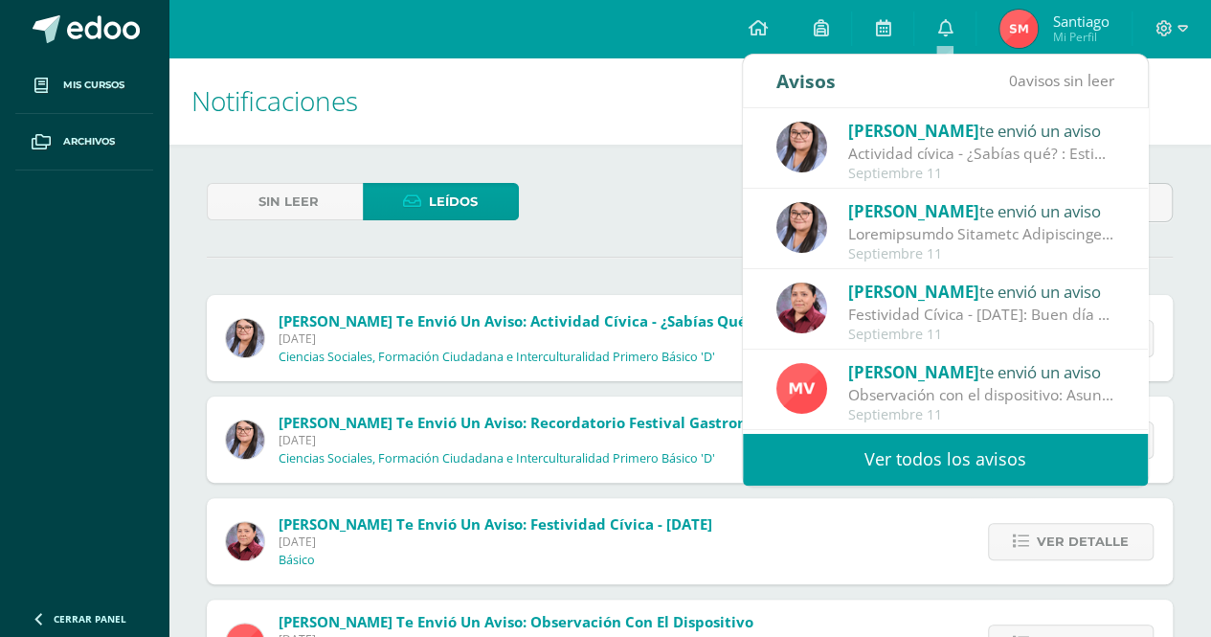
scroll to position [2, 0]
